Goal: Navigation & Orientation: Understand site structure

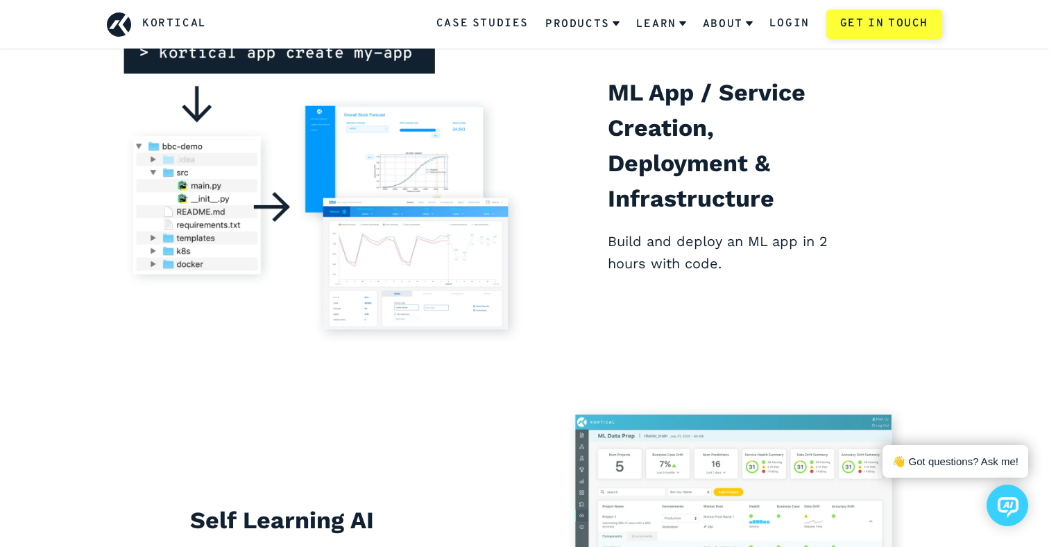
scroll to position [3991, 0]
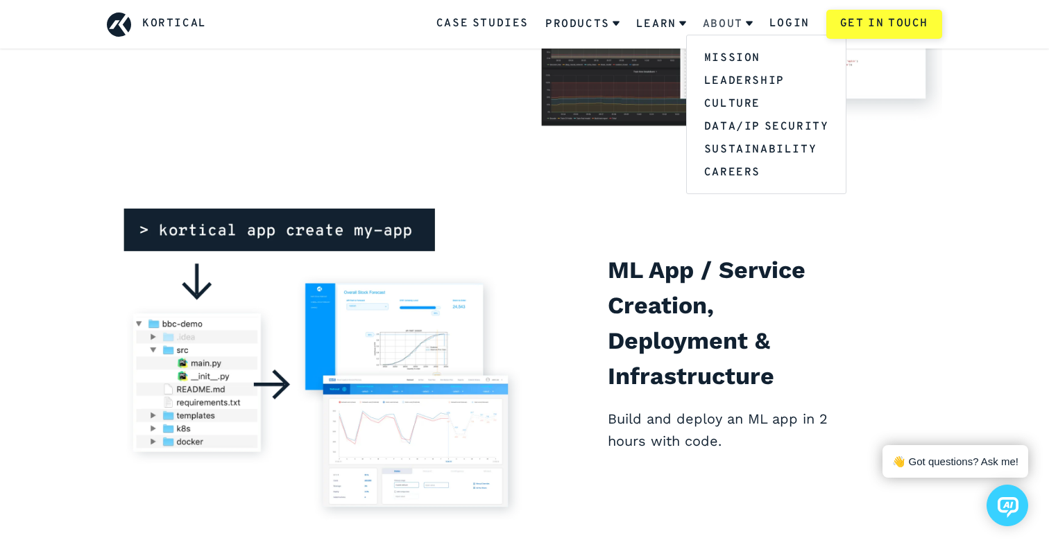
click at [723, 29] on link "About" at bounding box center [728, 24] width 50 height 36
click at [742, 62] on link "Mission" at bounding box center [767, 57] width 160 height 23
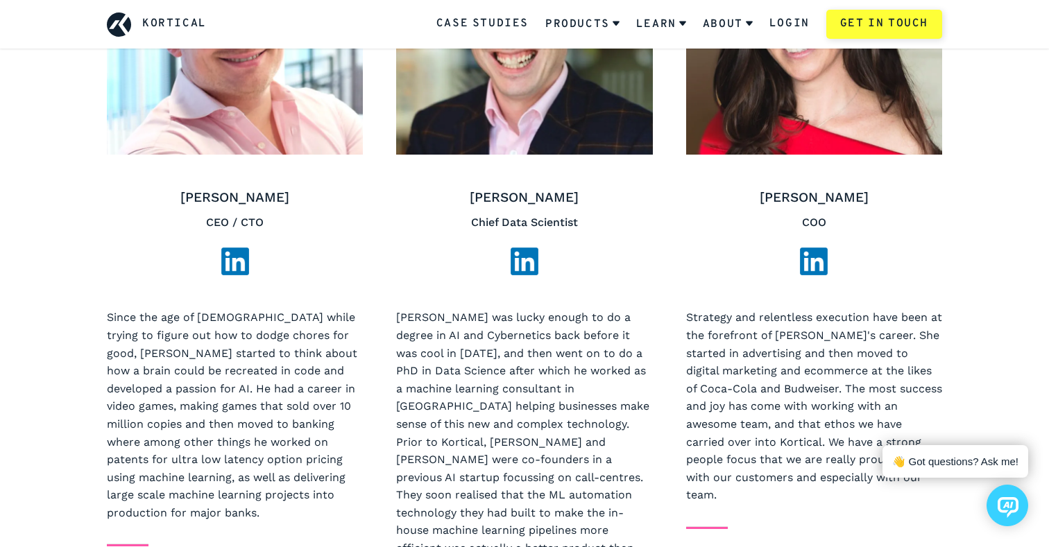
scroll to position [659, 0]
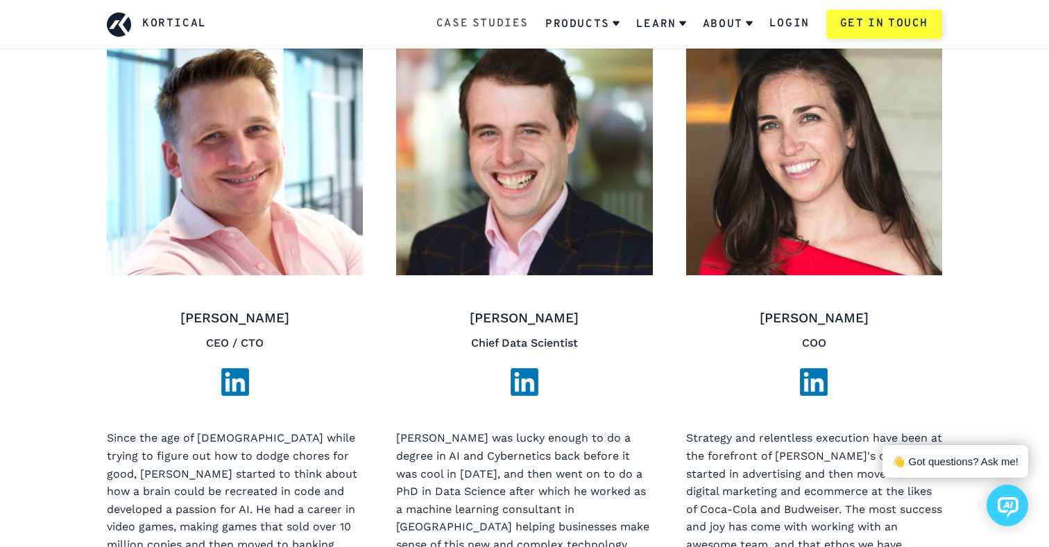
click at [514, 26] on link "Case Studies" at bounding box center [482, 24] width 92 height 18
